Goal: Use online tool/utility: Utilize a website feature to perform a specific function

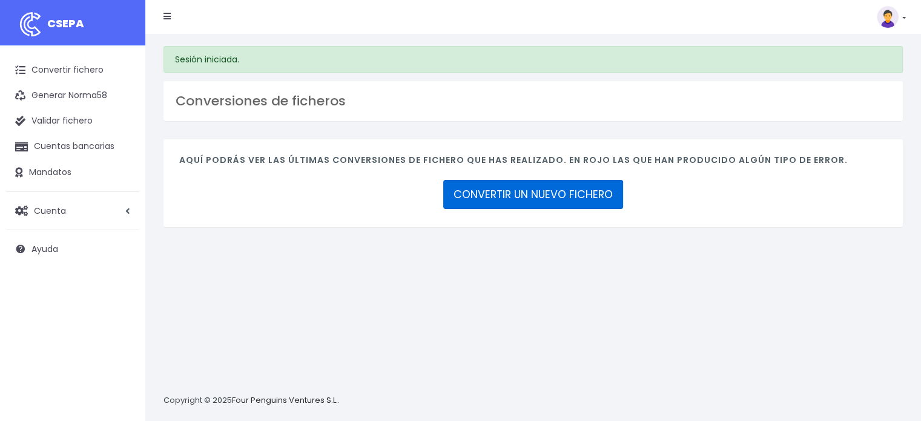
click at [518, 193] on link "CONVERTIR UN NUEVO FICHERO" at bounding box center [533, 194] width 180 height 29
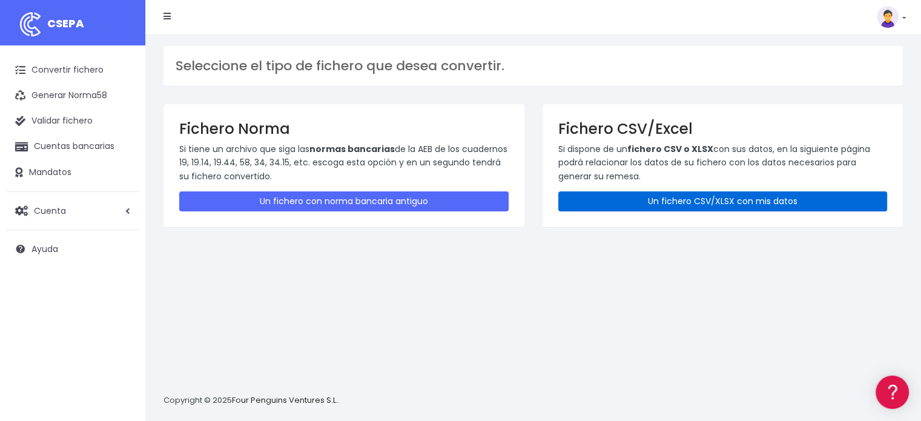
click at [688, 198] on link "Un fichero CSV/XLSX con mis datos" at bounding box center [722, 201] width 329 height 20
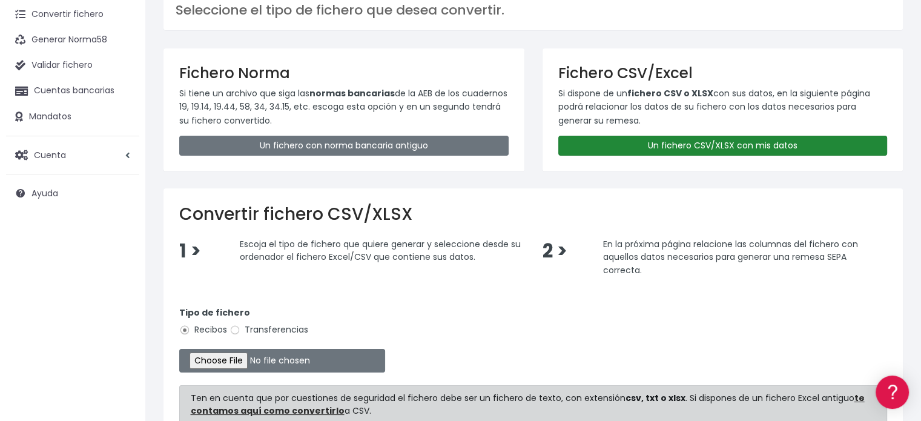
scroll to position [121, 0]
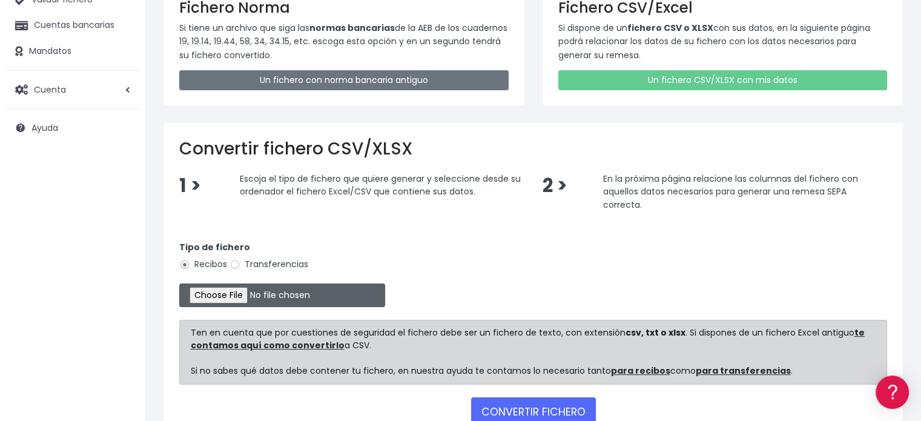
click at [255, 294] on input "file" at bounding box center [282, 295] width 206 height 24
type input "C:\fakepath\REMESA 3-4 01-09-2025-3-ACSV.csv"
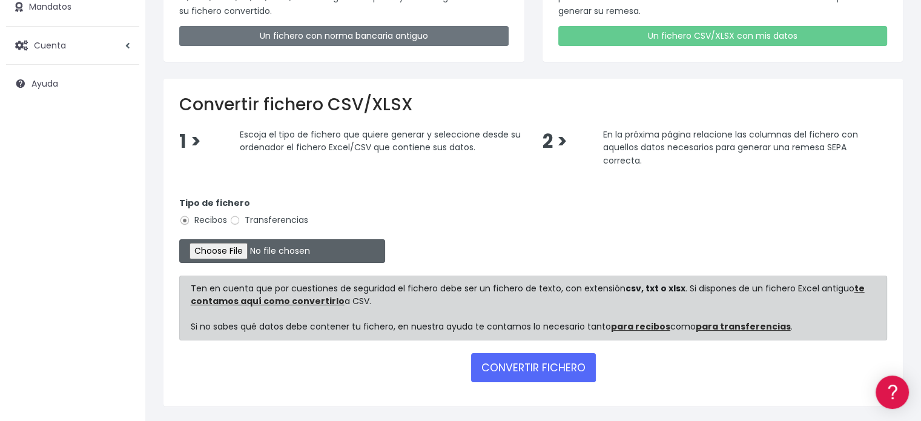
scroll to position [201, 0]
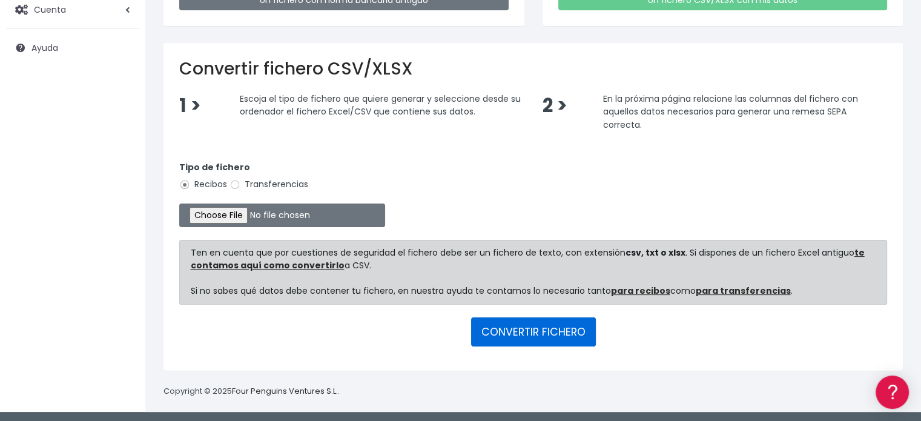
click at [537, 329] on button "CONVERTIR FICHERO" at bounding box center [533, 331] width 125 height 29
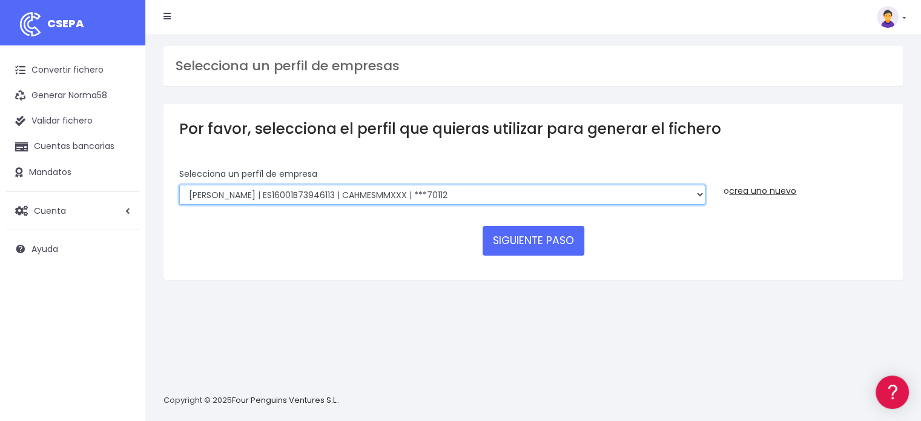
click at [420, 191] on select "Looper | ES16001B73946113 | CAHMESMMXXX | ***70112 Looper | ES16001B73946113 | …" at bounding box center [442, 195] width 526 height 21
select select "112"
click at [179, 185] on select "Looper | ES16001B73946113 | CAHMESMMXXX | ***70112 Looper | ES16001B73946113 | …" at bounding box center [442, 195] width 526 height 21
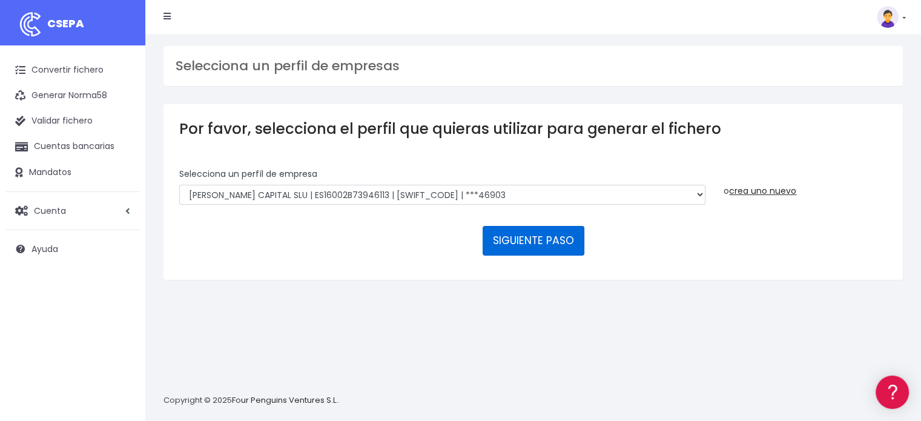
click at [526, 240] on button "SIGUIENTE PASO" at bounding box center [534, 240] width 102 height 29
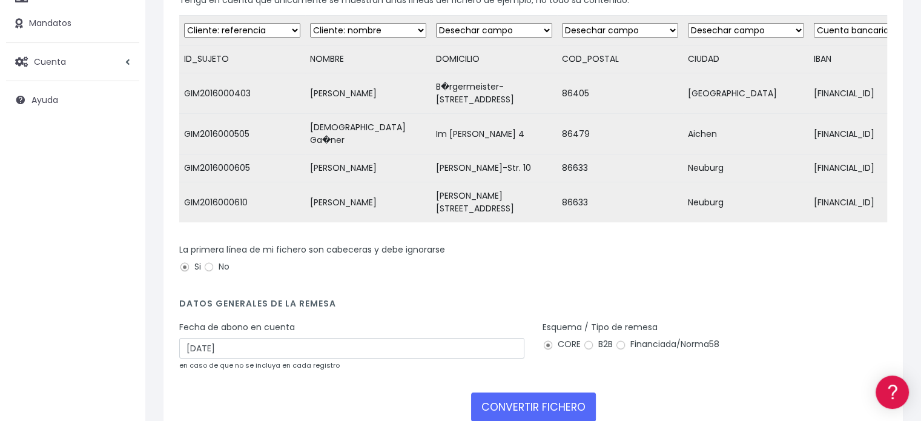
scroll to position [208, 0]
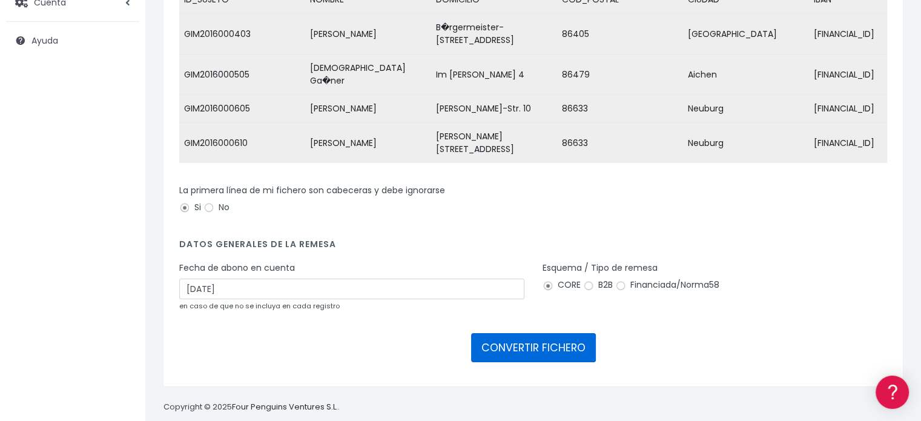
click at [540, 333] on button "CONVERTIR FICHERO" at bounding box center [533, 347] width 125 height 29
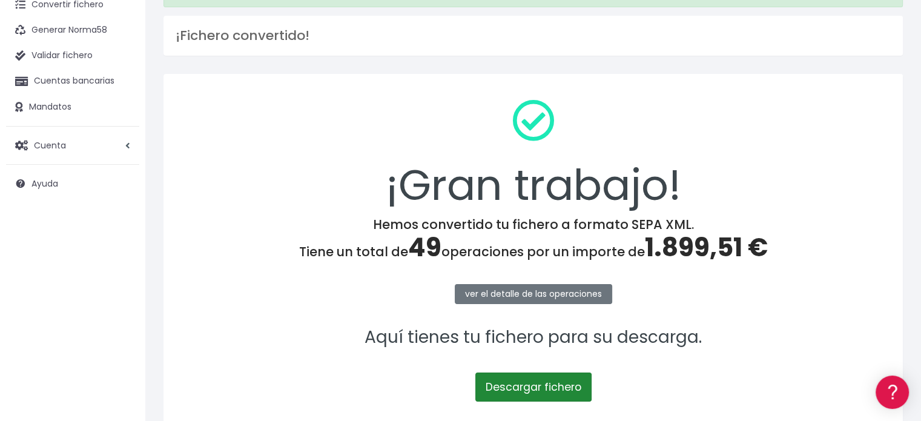
scroll to position [157, 0]
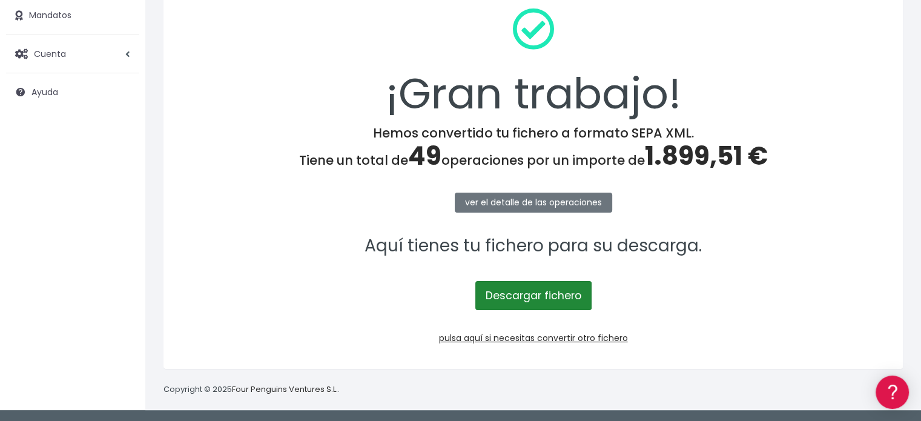
click at [534, 295] on link "Descargar fichero" at bounding box center [533, 295] width 116 height 29
